Goal: Task Accomplishment & Management: Use online tool/utility

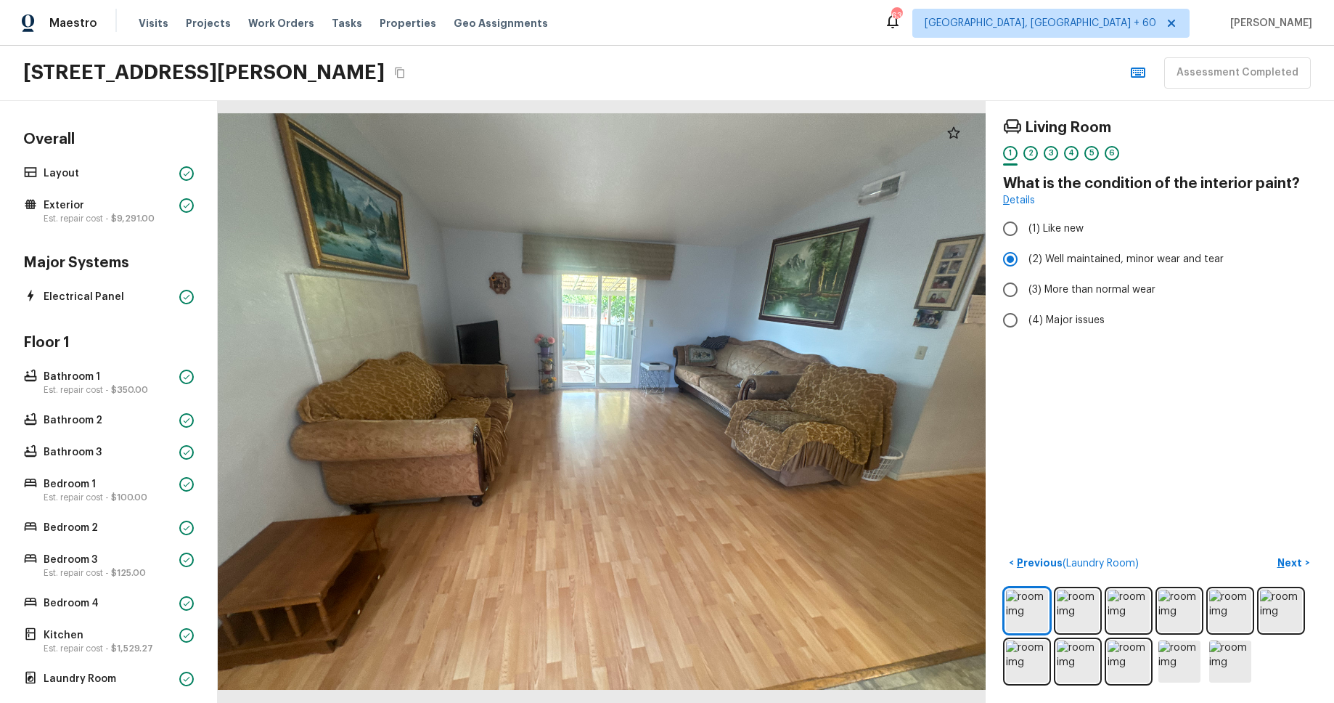
scroll to position [167, 0]
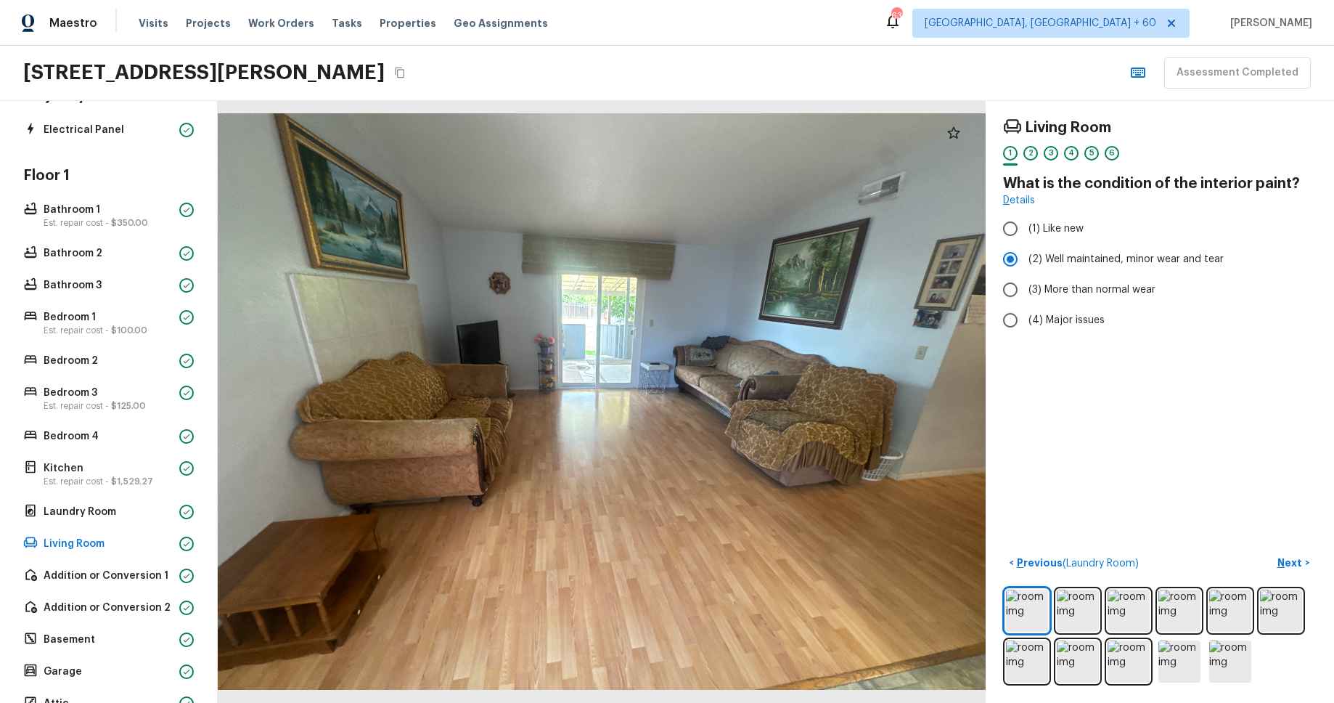
click at [684, 19] on div "Maestro Visits Projects Work Orders Tasks Properties Geo Assignments 635 [GEOGR…" at bounding box center [667, 23] width 1334 height 46
